Goal: Check status

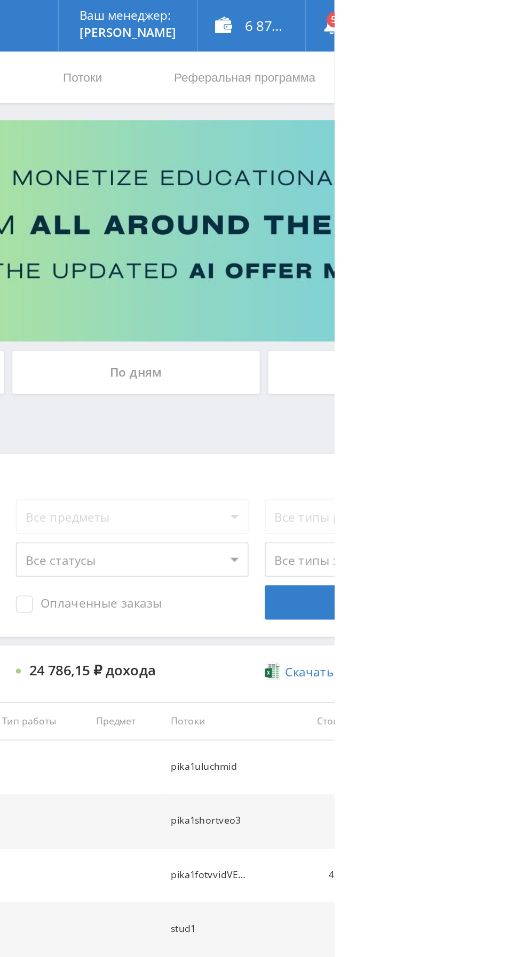
click at [444, 231] on div "По дням" at bounding box center [400, 231] width 154 height 27
click at [0, 0] on input "По дням" at bounding box center [0, 0] width 0 height 0
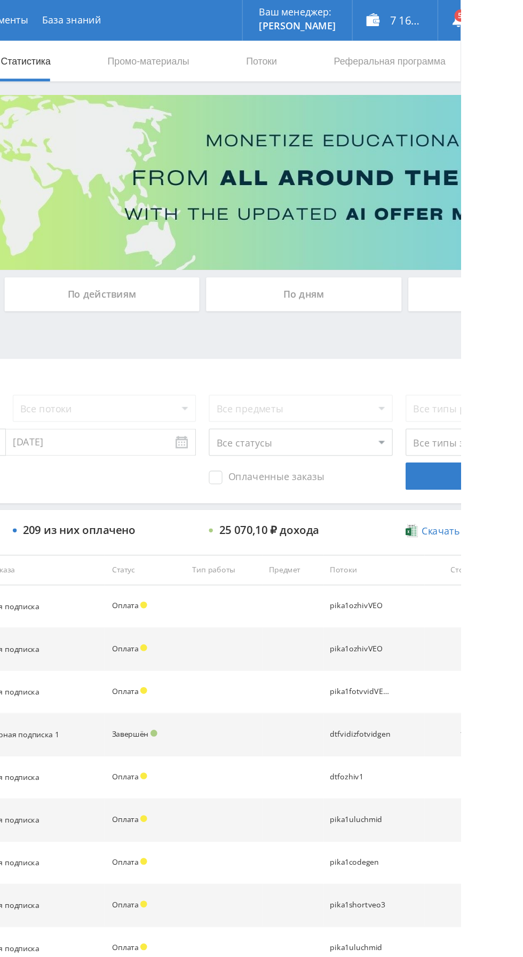
click at [415, 229] on div "По дням" at bounding box center [400, 231] width 154 height 27
click at [0, 0] on input "По дням" at bounding box center [0, 0] width 0 height 0
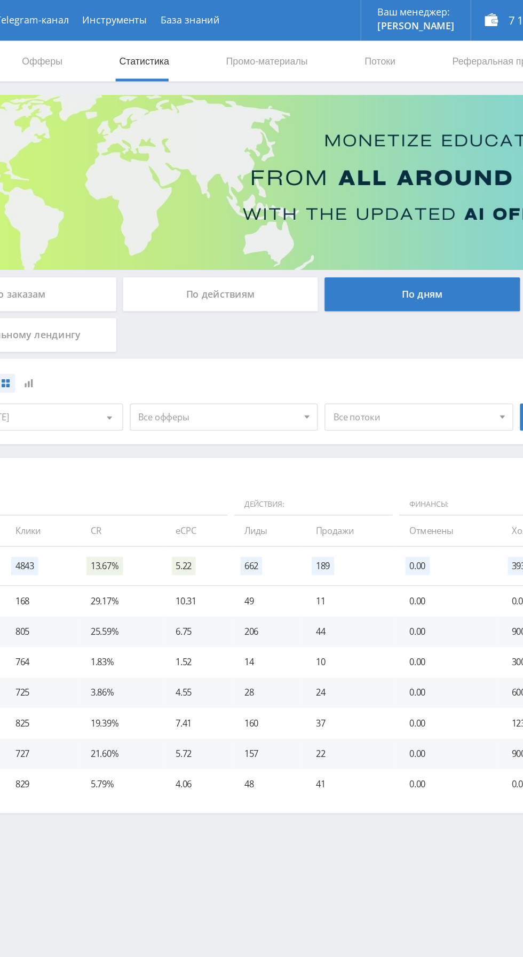
click at [280, 325] on span "Все офферы" at bounding box center [239, 328] width 125 height 20
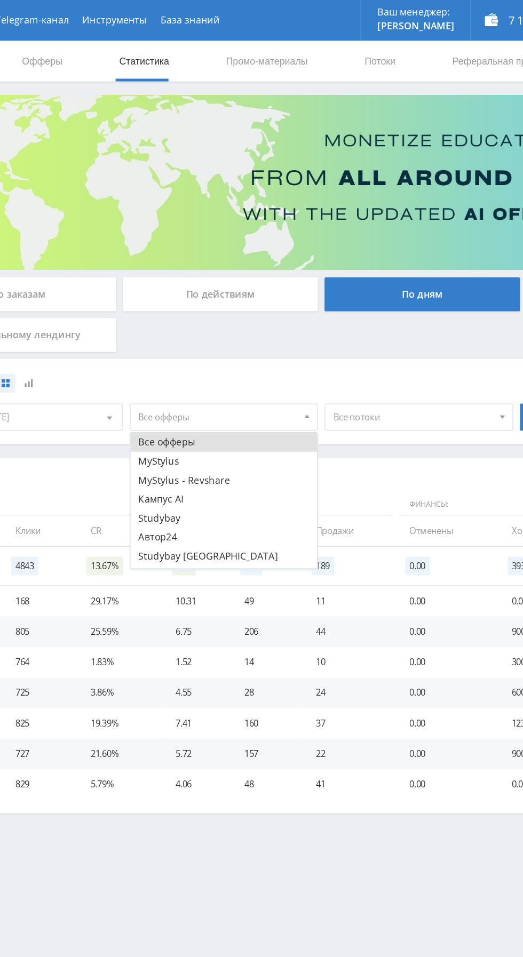
click at [180, 389] on button "Кампус AI" at bounding box center [243, 392] width 147 height 15
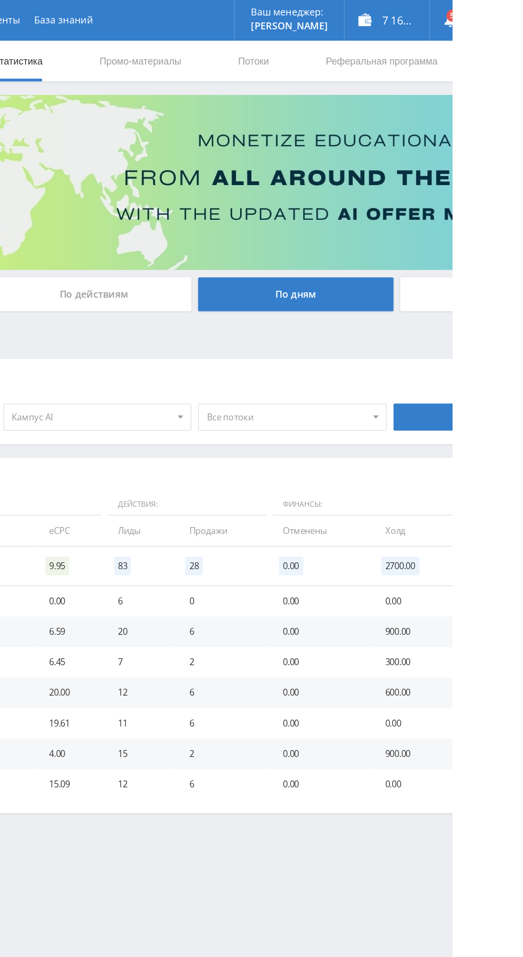
click at [214, 321] on span "Кампус AI" at bounding box center [239, 328] width 125 height 20
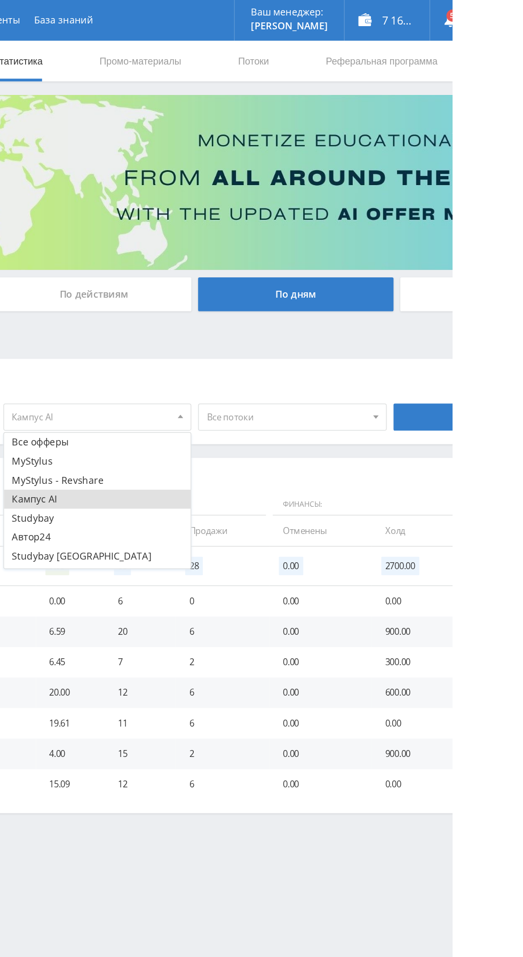
click at [186, 419] on button "Автор24" at bounding box center [243, 422] width 147 height 15
click at [188, 397] on button "Кампус AI" at bounding box center [243, 392] width 147 height 15
